Goal: Find specific page/section: Find specific page/section

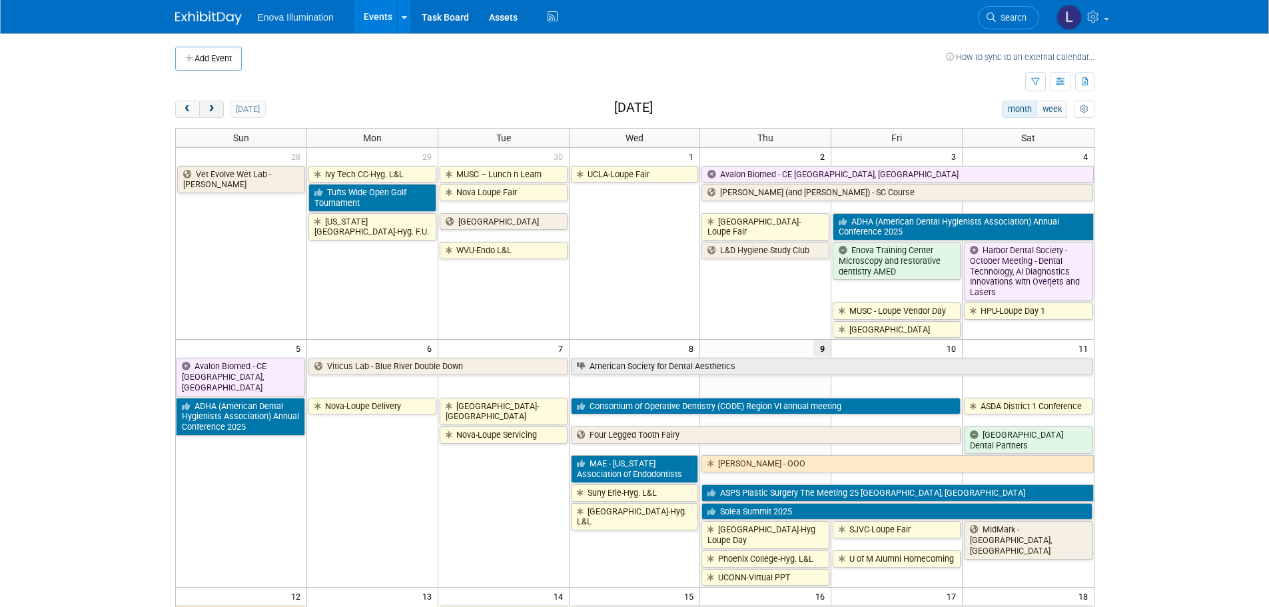
click at [215, 112] on span "next" at bounding box center [212, 109] width 10 height 9
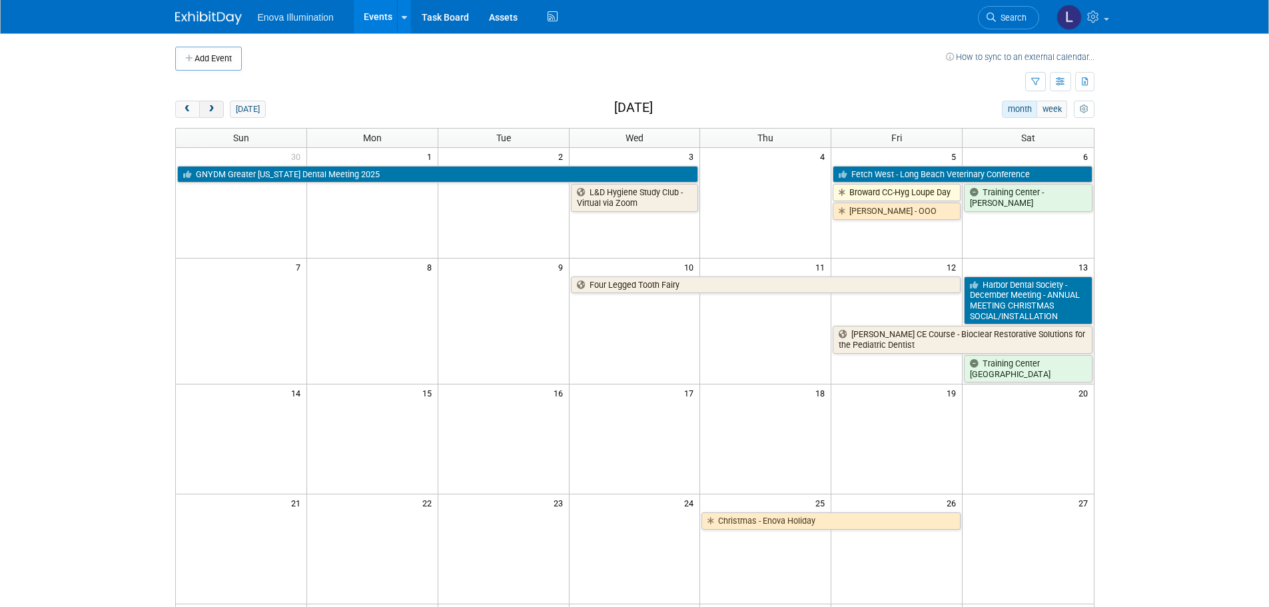
click at [215, 112] on span "next" at bounding box center [212, 109] width 10 height 9
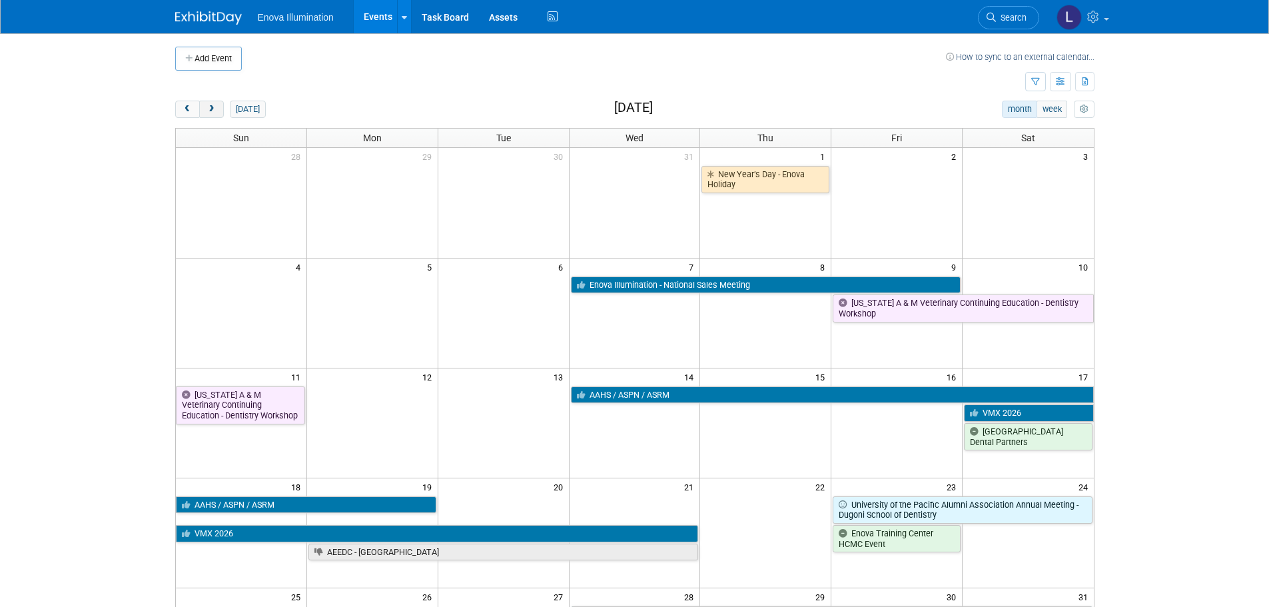
click at [215, 112] on span "next" at bounding box center [212, 109] width 10 height 9
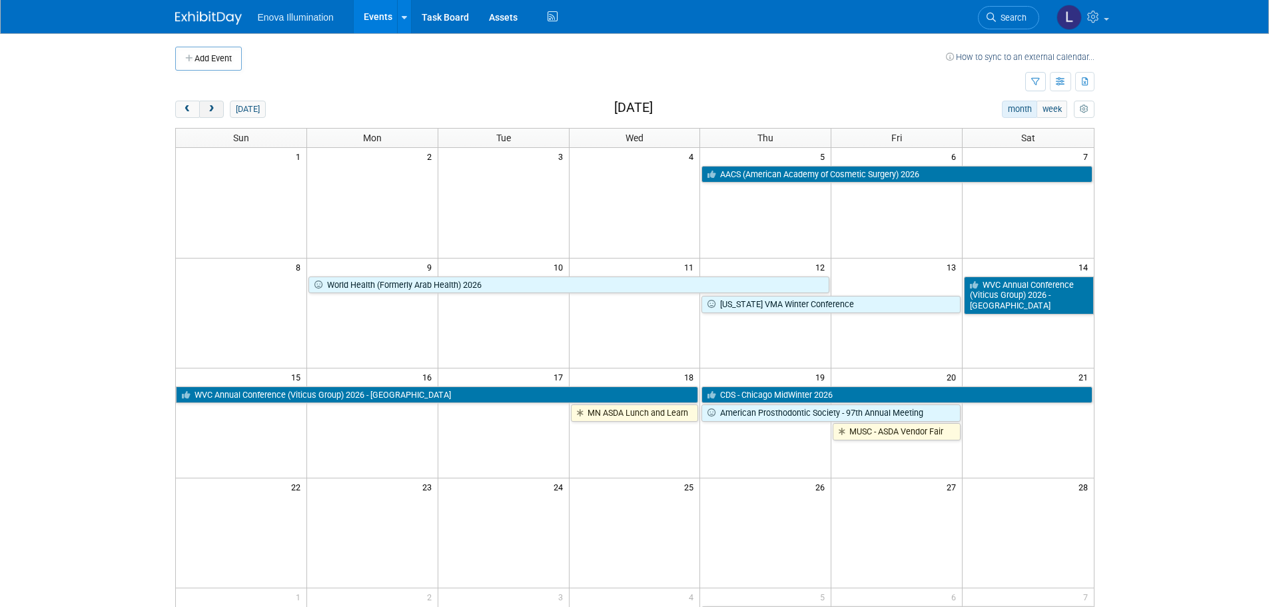
click at [215, 112] on span "next" at bounding box center [212, 109] width 10 height 9
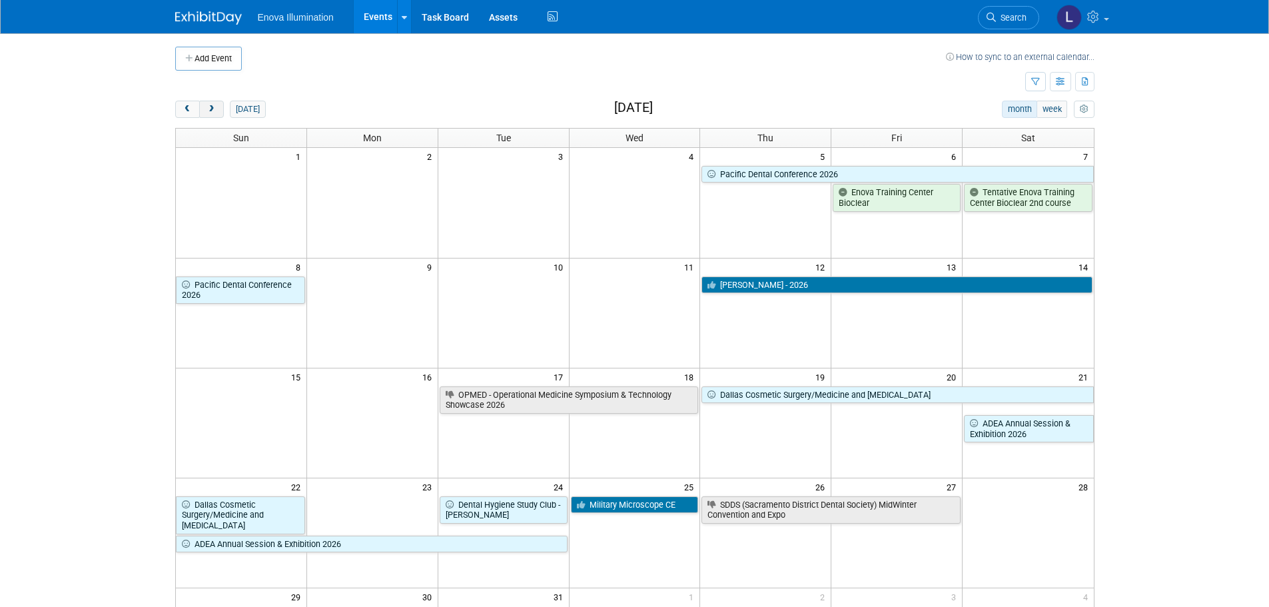
click at [215, 112] on span "next" at bounding box center [212, 109] width 10 height 9
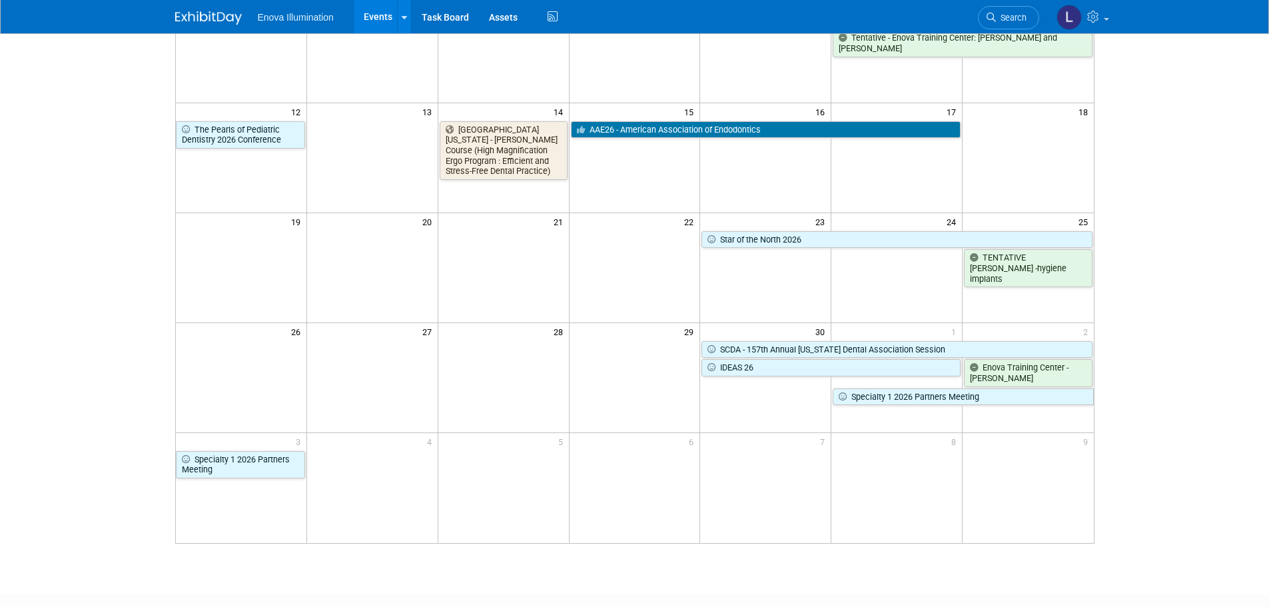
scroll to position [267, 0]
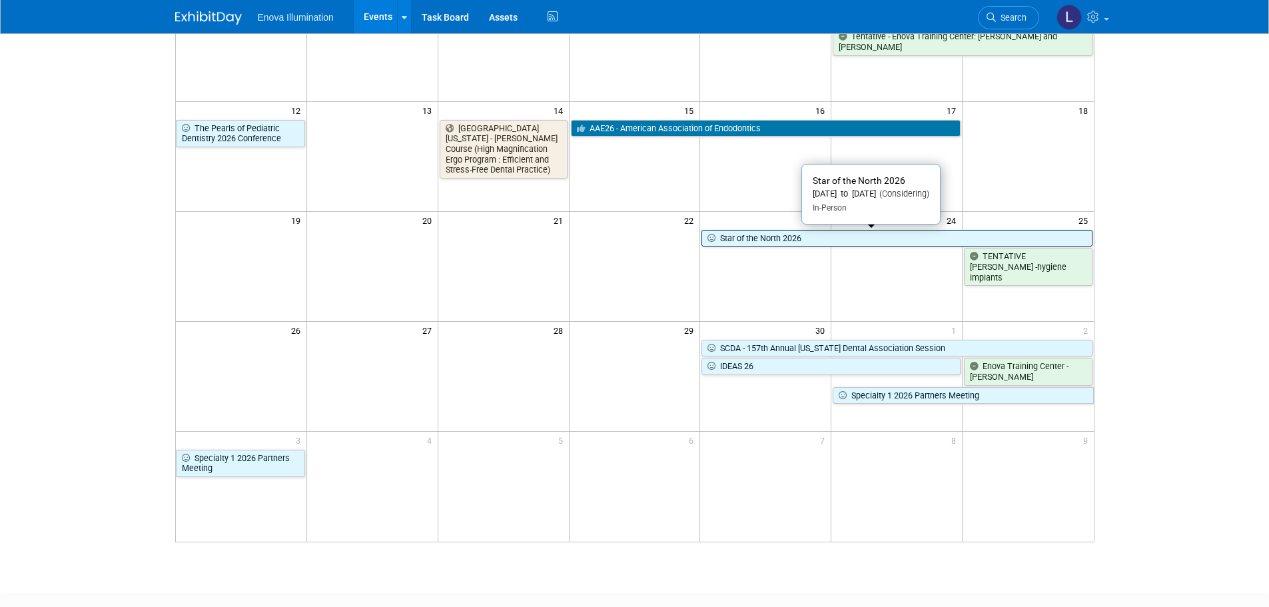
click at [748, 240] on link "Star of the North 2026" at bounding box center [897, 238] width 390 height 17
